Goal: Transaction & Acquisition: Purchase product/service

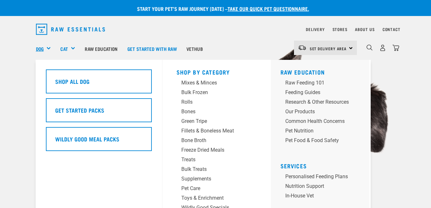
click at [42, 48] on link "Dog" at bounding box center [40, 48] width 8 height 7
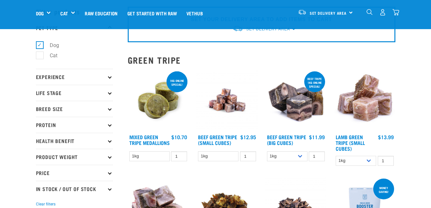
scroll to position [38, 0]
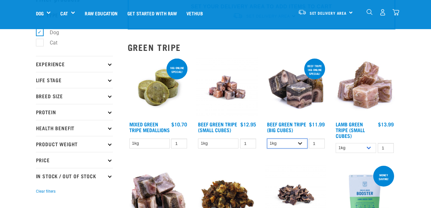
click at [298, 142] on select "1kg 3kg Bulk (10kg)" at bounding box center [287, 144] width 40 height 10
select select "346"
click at [267, 139] on select "1kg 3kg Bulk (10kg)" at bounding box center [287, 144] width 40 height 10
click at [295, 125] on link "Beef Green Tripe (Big Cubes)" at bounding box center [286, 127] width 39 height 9
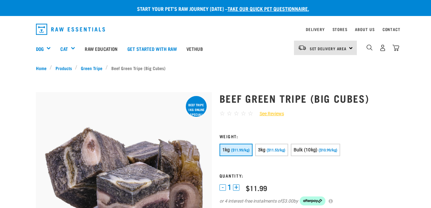
drag, startPoint x: 268, startPoint y: 149, endPoint x: 374, endPoint y: 160, distance: 106.8
click at [374, 160] on form at bounding box center [307, 174] width 176 height 80
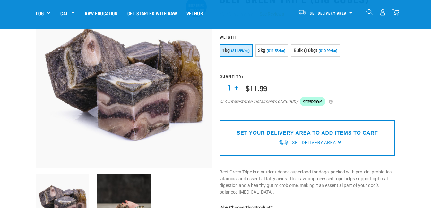
scroll to position [60, 0]
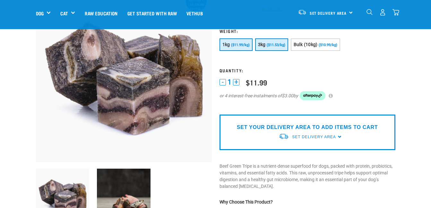
click at [266, 45] on button "3kg ($11.53/kg)" at bounding box center [271, 44] width 33 height 13
click at [272, 43] on span "($11.53/kg)" at bounding box center [276, 45] width 19 height 4
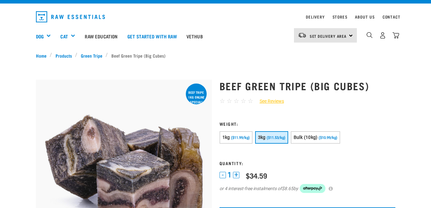
scroll to position [12, 0]
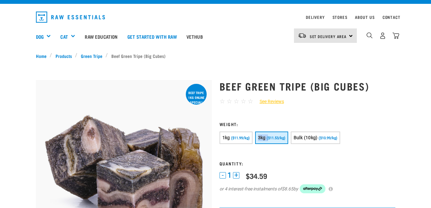
drag, startPoint x: 267, startPoint y: 132, endPoint x: 268, endPoint y: 136, distance: 4.9
click at [268, 136] on form at bounding box center [307, 162] width 176 height 80
click at [268, 136] on span "($11.53/kg)" at bounding box center [276, 138] width 19 height 4
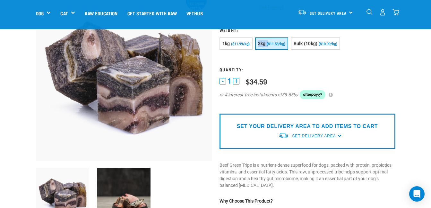
scroll to position [64, 0]
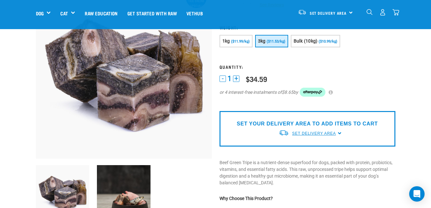
click at [322, 132] on span "Set Delivery Area" at bounding box center [314, 134] width 44 height 4
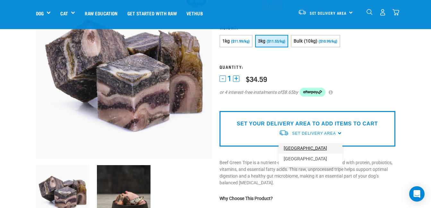
click at [295, 149] on link "[GEOGRAPHIC_DATA]" at bounding box center [310, 148] width 64 height 11
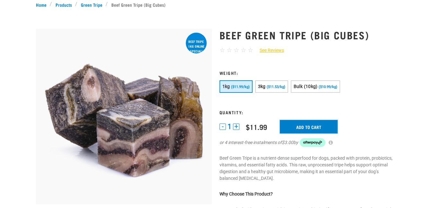
click at [319, 127] on input "Add to cart" at bounding box center [309, 126] width 58 height 13
click at [276, 86] on span "($11.53/kg)" at bounding box center [276, 87] width 19 height 4
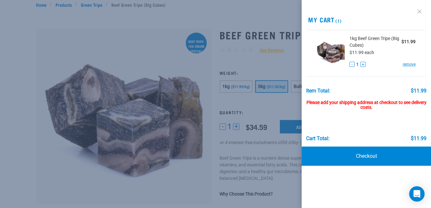
click at [421, 10] on link at bounding box center [419, 11] width 10 height 10
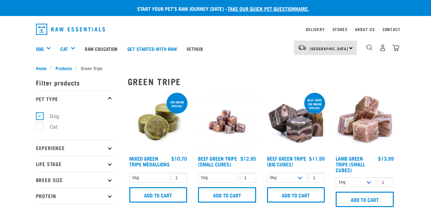
select select "346"
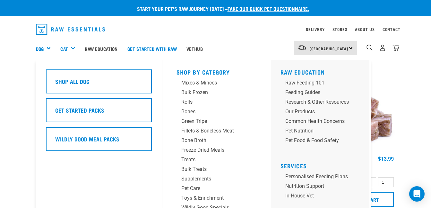
click at [42, 44] on div "Dog" at bounding box center [46, 49] width 20 height 26
click at [42, 50] on link "Dog" at bounding box center [40, 48] width 8 height 7
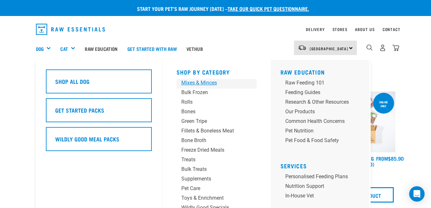
click at [197, 81] on div "Mixes & Minces" at bounding box center [211, 83] width 60 height 8
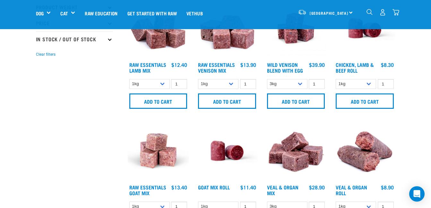
scroll to position [184, 0]
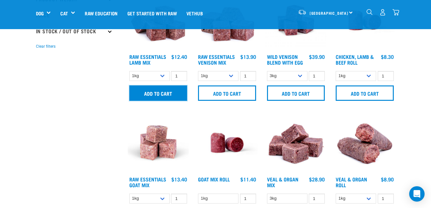
click at [162, 93] on input "Add to cart" at bounding box center [158, 93] width 58 height 15
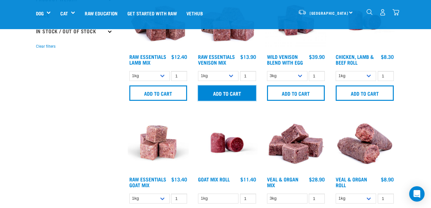
click at [227, 92] on input "Add to cart" at bounding box center [227, 93] width 58 height 15
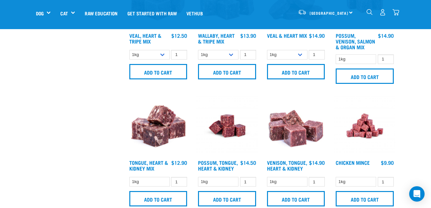
scroll to position [842, 0]
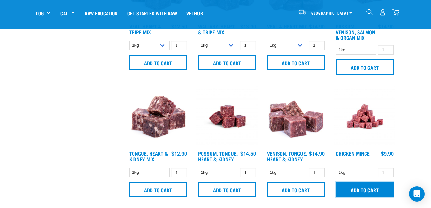
click at [377, 190] on input "Add to cart" at bounding box center [365, 189] width 58 height 15
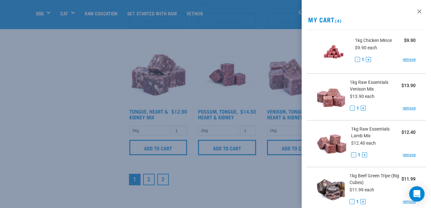
scroll to position [898, 0]
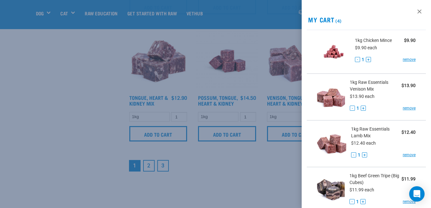
click at [147, 162] on div at bounding box center [215, 104] width 431 height 208
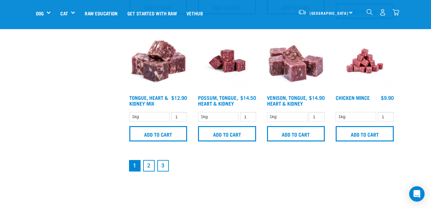
click at [147, 162] on link "2" at bounding box center [149, 166] width 12 height 12
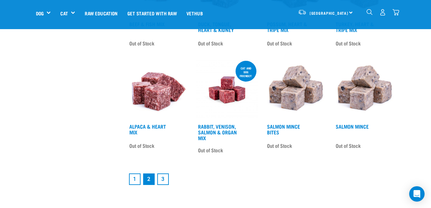
scroll to position [866, 0]
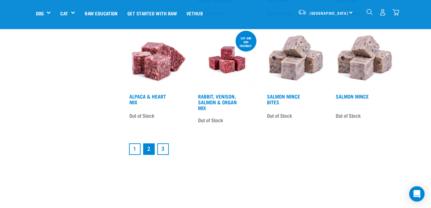
click at [163, 147] on link "3" at bounding box center [163, 150] width 12 height 12
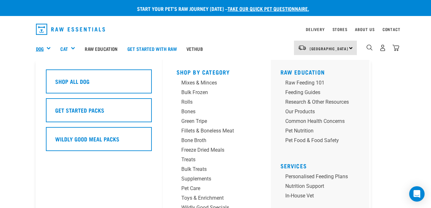
click at [39, 47] on link "Dog" at bounding box center [40, 48] width 8 height 7
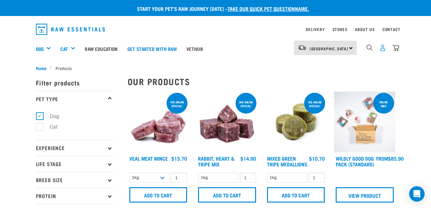
click at [383, 48] on img "dropdown navigation" at bounding box center [382, 48] width 7 height 7
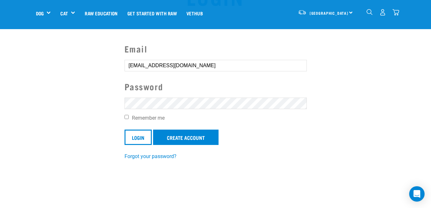
scroll to position [51, 0]
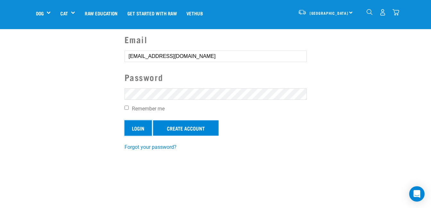
click at [138, 131] on input "Login" at bounding box center [137, 128] width 27 height 15
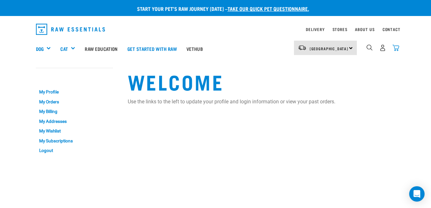
click at [395, 47] on img "dropdown navigation" at bounding box center [395, 48] width 7 height 7
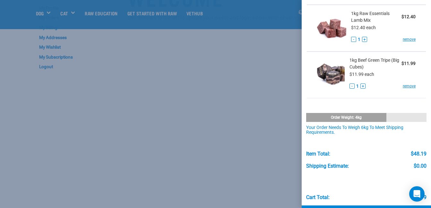
scroll to position [128, 0]
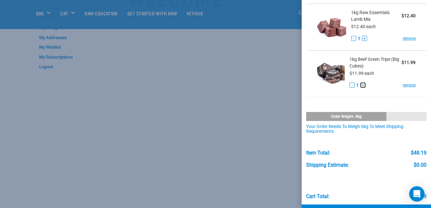
click at [361, 85] on button "+" at bounding box center [362, 85] width 5 height 5
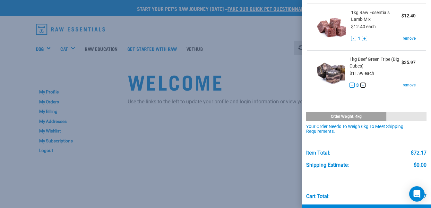
scroll to position [0, 0]
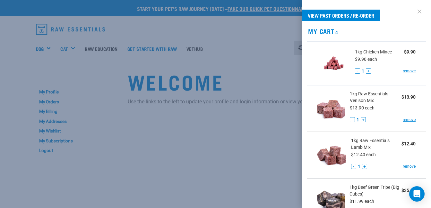
click at [414, 11] on link at bounding box center [419, 11] width 10 height 10
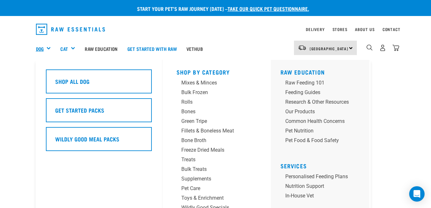
click at [40, 50] on link "Dog" at bounding box center [40, 48] width 8 height 7
click at [197, 82] on div "Mixes & Minces" at bounding box center [211, 83] width 60 height 8
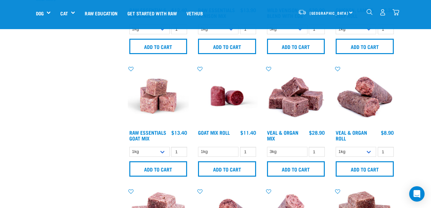
scroll to position [231, 0]
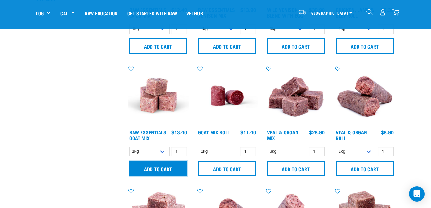
click at [162, 166] on input "Add to cart" at bounding box center [158, 168] width 58 height 15
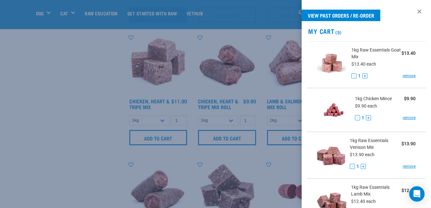
scroll to position [183, 0]
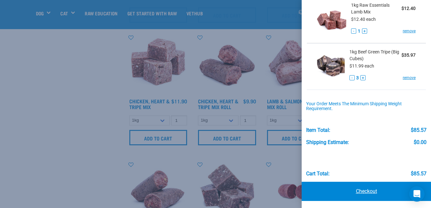
click at [362, 194] on link "Checkout" at bounding box center [366, 191] width 129 height 19
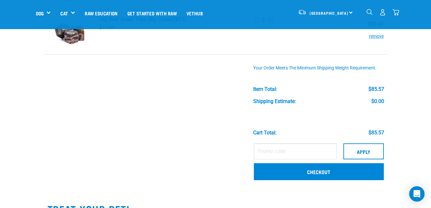
scroll to position [222, 0]
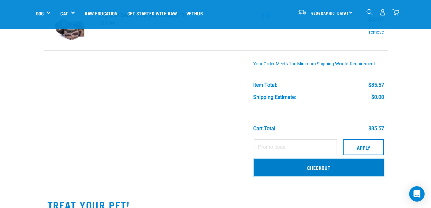
click at [324, 166] on link "Checkout" at bounding box center [319, 167] width 130 height 17
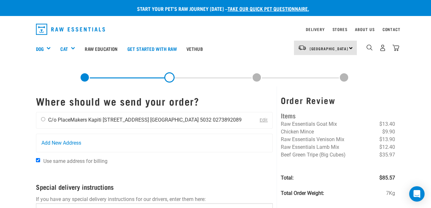
click at [43, 120] on input "radio" at bounding box center [43, 119] width 4 height 4
radio input "true"
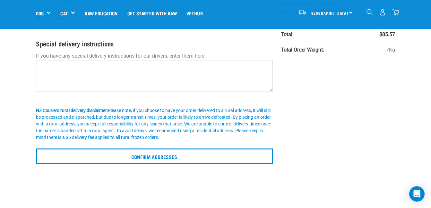
scroll to position [98, 0]
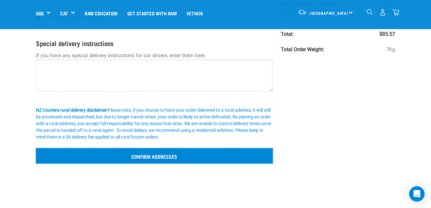
click at [160, 155] on input "Confirm addresses" at bounding box center [154, 156] width 237 height 15
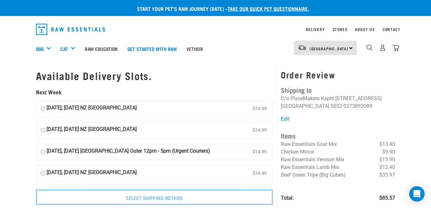
click at [41, 130] on input "[DATE], [DATE] NZ [GEOGRAPHIC_DATA] $14.99" at bounding box center [43, 131] width 4 height 10
radio input "true"
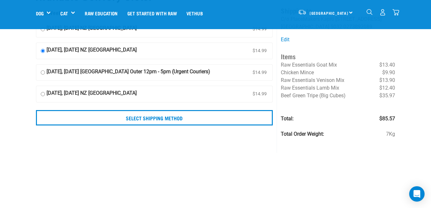
scroll to position [55, 0]
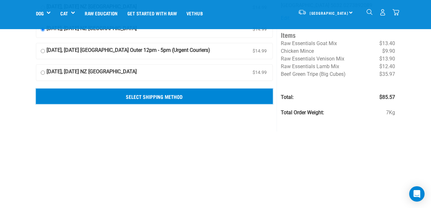
click at [152, 96] on input "Select Shipping Method" at bounding box center [154, 96] width 237 height 15
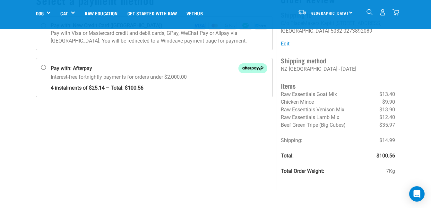
scroll to position [43, 0]
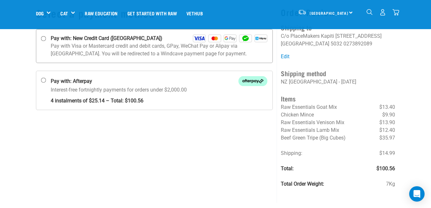
click at [42, 38] on input "Pay with: New Credit Card (Windcave)" at bounding box center [43, 38] width 5 height 5
radio input "true"
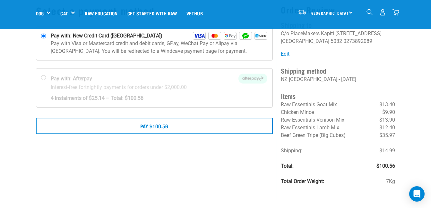
scroll to position [51, 0]
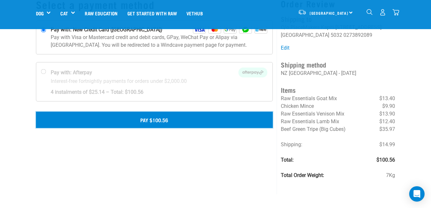
click at [157, 119] on button "Pay $100.56" at bounding box center [154, 120] width 237 height 16
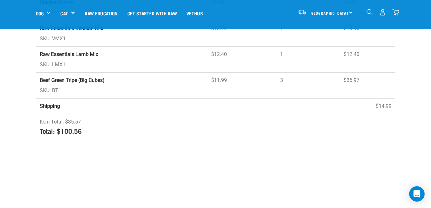
scroll to position [180, 0]
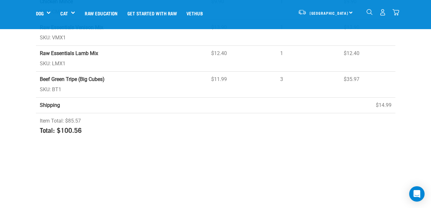
click at [380, 10] on img "dropdown navigation" at bounding box center [382, 12] width 7 height 7
click at [382, 13] on img "dropdown navigation" at bounding box center [382, 12] width 7 height 7
